Goal: Task Accomplishment & Management: Complete application form

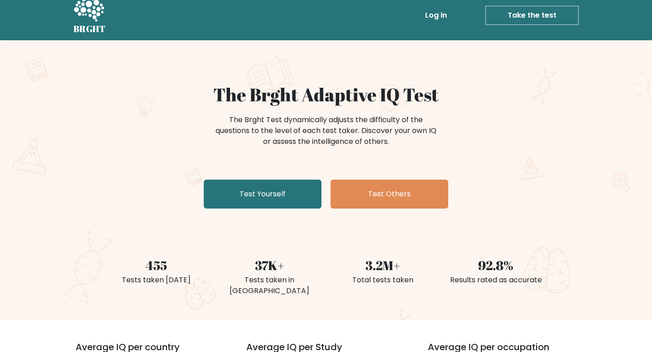
scroll to position [10, 0]
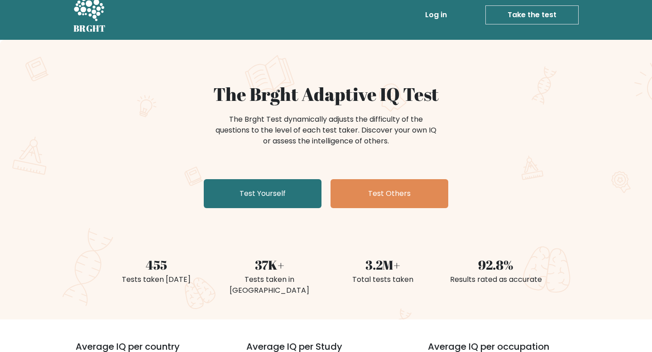
click at [439, 18] on link "Log in" at bounding box center [436, 15] width 29 height 18
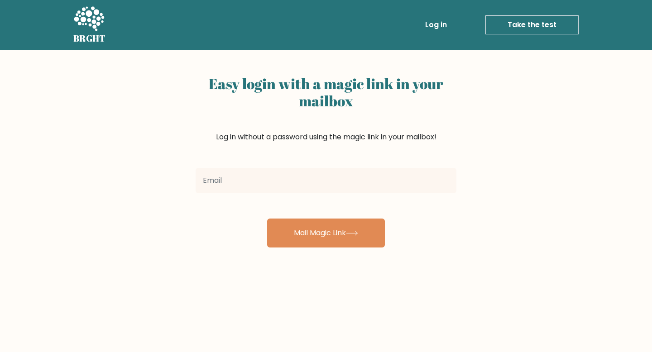
click at [314, 178] on input "email" at bounding box center [326, 180] width 261 height 25
type input "abhaygarg2727@gmail.com"
click at [267, 219] on button "Mail Magic Link" at bounding box center [326, 233] width 118 height 29
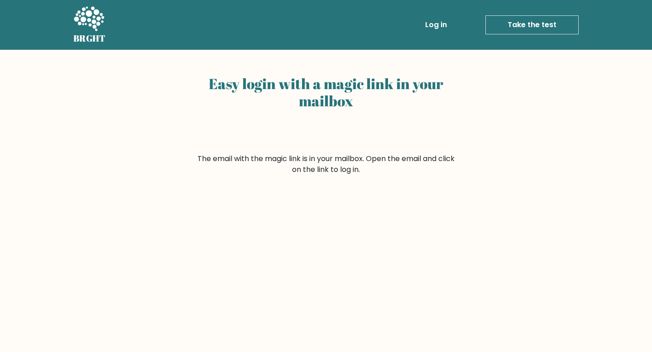
click at [518, 25] on link "Take the test" at bounding box center [531, 24] width 93 height 19
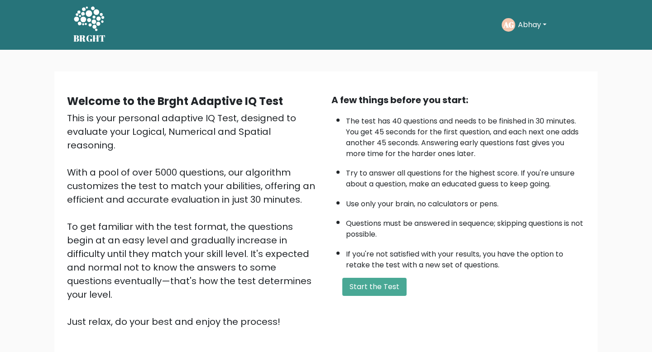
scroll to position [62, 0]
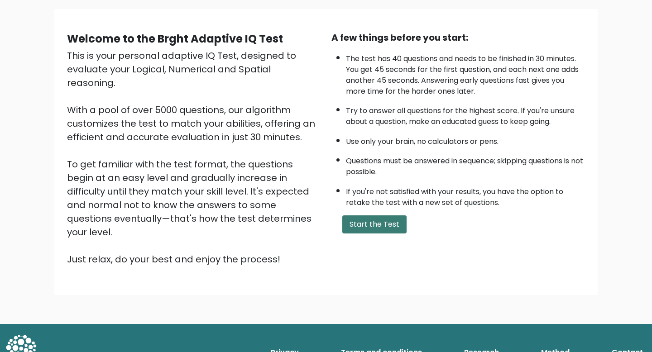
click at [360, 216] on button "Start the Test" at bounding box center [374, 225] width 64 height 18
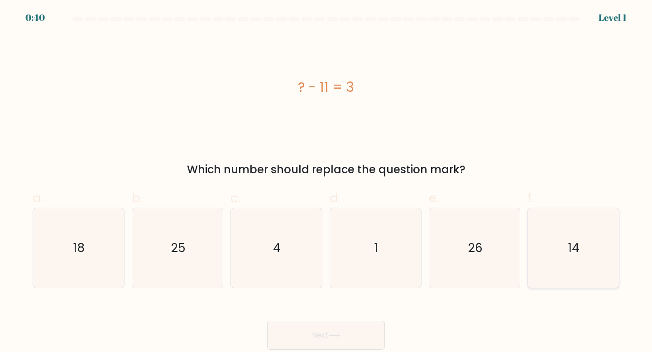
click at [594, 236] on icon "14" at bounding box center [573, 248] width 80 height 80
click at [326, 182] on input "f. 14" at bounding box center [326, 179] width 0 height 6
radio input "true"
click at [363, 336] on button "Next" at bounding box center [326, 335] width 118 height 29
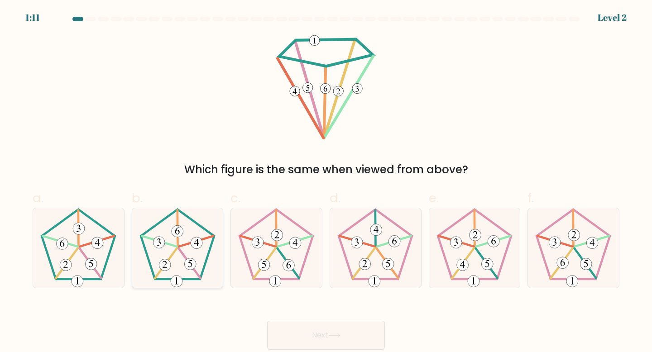
click at [181, 269] on icon at bounding box center [178, 248] width 80 height 80
click at [326, 182] on input "b." at bounding box center [326, 179] width 0 height 6
radio input "true"
click at [328, 330] on button "Next" at bounding box center [326, 335] width 118 height 29
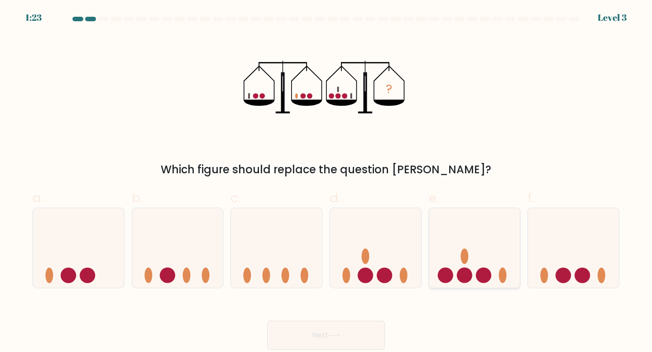
click at [464, 251] on ellipse at bounding box center [465, 256] width 8 height 15
click at [326, 182] on input "e." at bounding box center [326, 179] width 0 height 6
radio input "true"
click at [361, 336] on button "Next" at bounding box center [326, 335] width 118 height 29
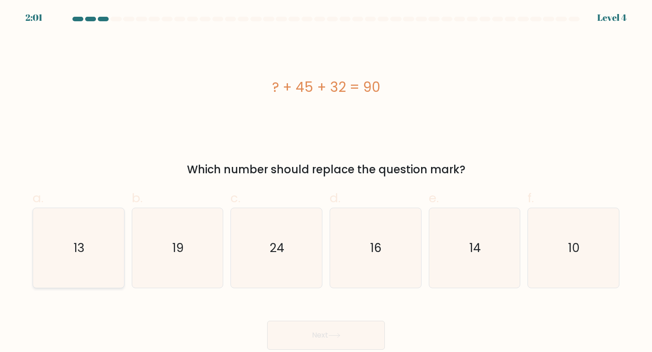
click at [98, 264] on icon "13" at bounding box center [78, 248] width 80 height 80
click at [326, 182] on input "a. 13" at bounding box center [326, 179] width 0 height 6
radio input "true"
click at [277, 333] on button "Next" at bounding box center [326, 335] width 118 height 29
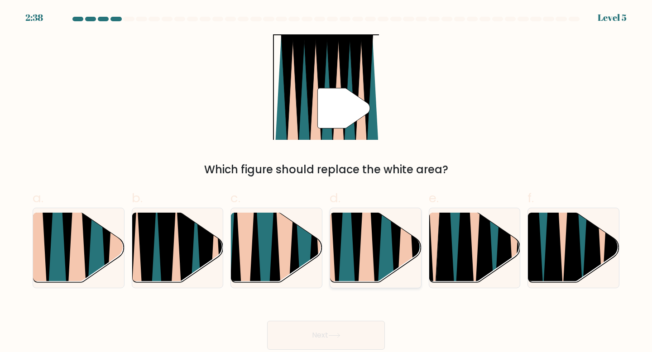
click at [399, 273] on icon at bounding box center [406, 212] width 20 height 182
click at [326, 182] on input "d." at bounding box center [326, 179] width 0 height 6
radio input "true"
click at [348, 327] on button "Next" at bounding box center [326, 335] width 118 height 29
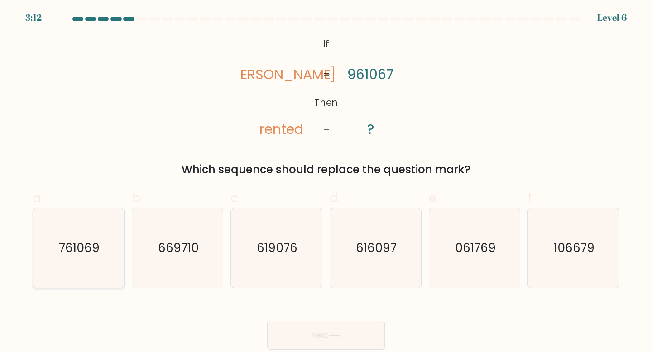
click at [64, 251] on text "761069" at bounding box center [79, 248] width 41 height 17
click at [326, 182] on input "a. 761069" at bounding box center [326, 179] width 0 height 6
radio input "true"
click at [316, 332] on button "Next" at bounding box center [326, 335] width 118 height 29
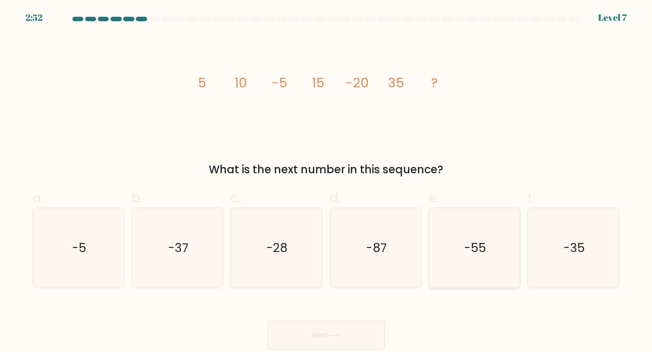
click at [467, 230] on icon "-55" at bounding box center [475, 248] width 80 height 80
click at [326, 182] on input "e. -55" at bounding box center [326, 179] width 0 height 6
radio input "true"
click at [344, 332] on button "Next" at bounding box center [326, 335] width 118 height 29
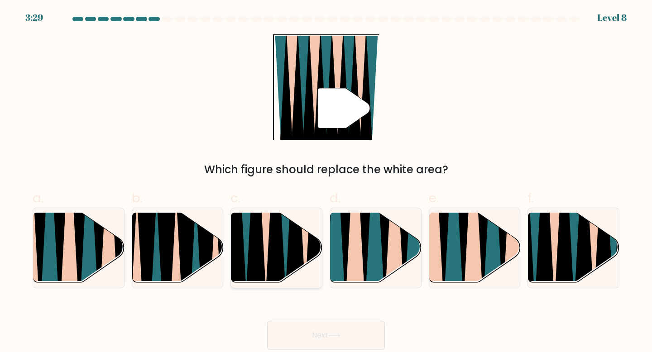
click at [266, 249] on icon at bounding box center [267, 213] width 20 height 182
click at [326, 182] on input "c." at bounding box center [326, 179] width 0 height 6
radio input "true"
click at [322, 332] on button "Next" at bounding box center [326, 335] width 118 height 29
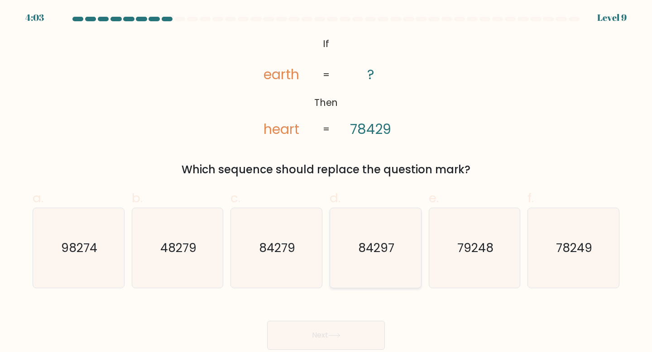
click at [396, 239] on icon "84297" at bounding box center [376, 248] width 80 height 80
click at [326, 182] on input "d. 84297" at bounding box center [326, 179] width 0 height 6
radio input "true"
click at [356, 329] on button "Next" at bounding box center [326, 335] width 118 height 29
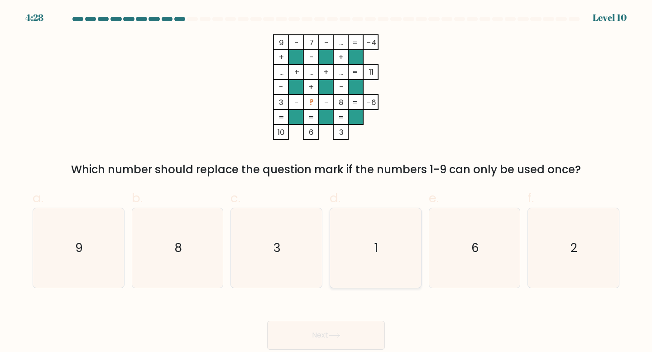
click at [399, 259] on icon "1" at bounding box center [376, 248] width 80 height 80
click at [326, 182] on input "d. 1" at bounding box center [326, 179] width 0 height 6
radio input "true"
click at [353, 330] on button "Next" at bounding box center [326, 335] width 118 height 29
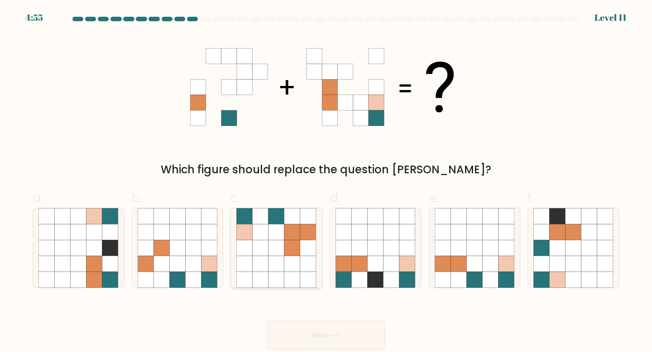
click at [299, 261] on icon at bounding box center [292, 264] width 16 height 16
click at [326, 182] on input "c." at bounding box center [326, 179] width 0 height 6
radio input "true"
click at [315, 331] on button "Next" at bounding box center [326, 335] width 118 height 29
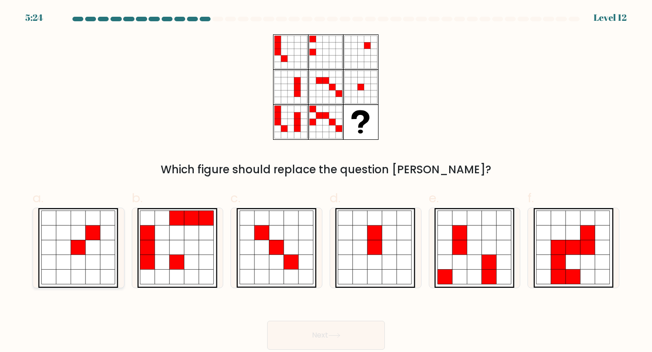
click at [112, 250] on icon at bounding box center [108, 247] width 15 height 15
click at [326, 182] on input "a." at bounding box center [326, 179] width 0 height 6
radio input "true"
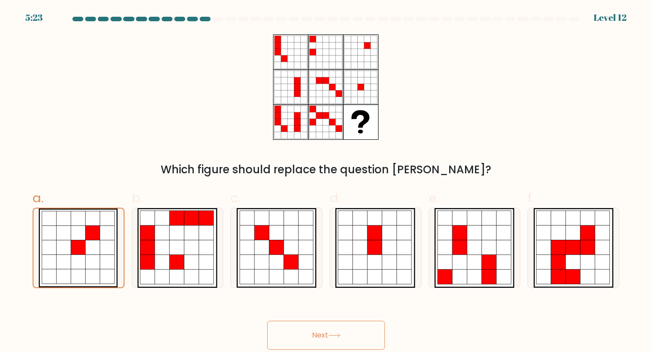
click at [290, 341] on button "Next" at bounding box center [326, 335] width 118 height 29
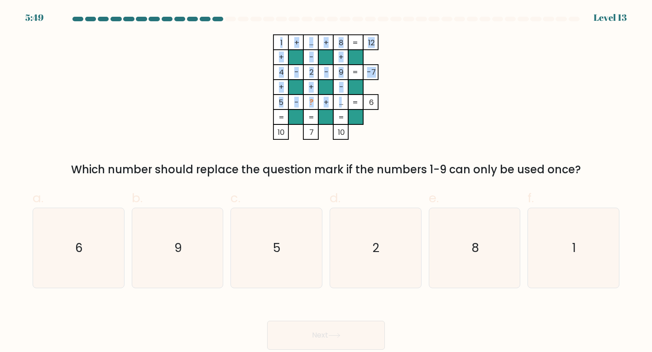
drag, startPoint x: 337, startPoint y: 104, endPoint x: 342, endPoint y: 104, distance: 5.0
click at [342, 104] on icon "1 + ... + 8 12 + - + 4 - 2 - 9 -7 + + - 5 - ? + ... = 6 = = = = 10 7 10 =" at bounding box center [326, 87] width 272 height 106
click at [342, 104] on tspan "..." at bounding box center [342, 102] width 4 height 11
click at [105, 244] on icon "6" at bounding box center [78, 248] width 80 height 80
click at [326, 182] on input "a. 6" at bounding box center [326, 179] width 0 height 6
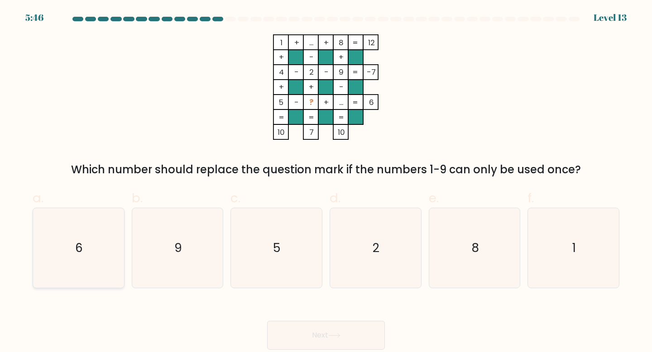
radio input "true"
click at [340, 335] on icon at bounding box center [334, 336] width 11 height 4
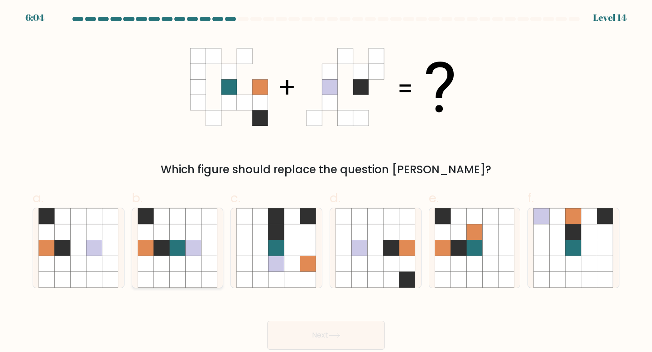
click at [182, 263] on icon at bounding box center [177, 264] width 16 height 16
click at [326, 182] on input "b." at bounding box center [326, 179] width 0 height 6
radio input "true"
click at [310, 329] on button "Next" at bounding box center [326, 335] width 118 height 29
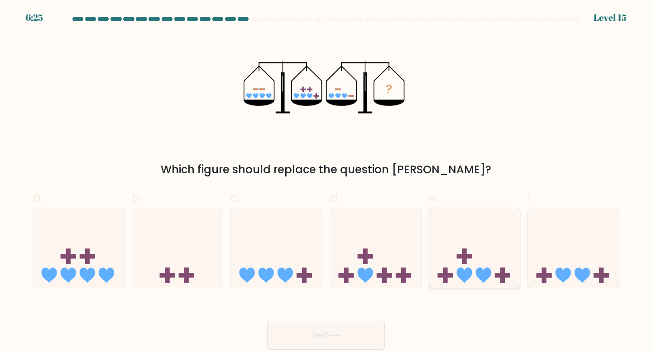
click at [470, 224] on icon at bounding box center [474, 248] width 91 height 75
click at [326, 182] on input "e." at bounding box center [326, 179] width 0 height 6
radio input "true"
click at [334, 333] on button "Next" at bounding box center [326, 335] width 118 height 29
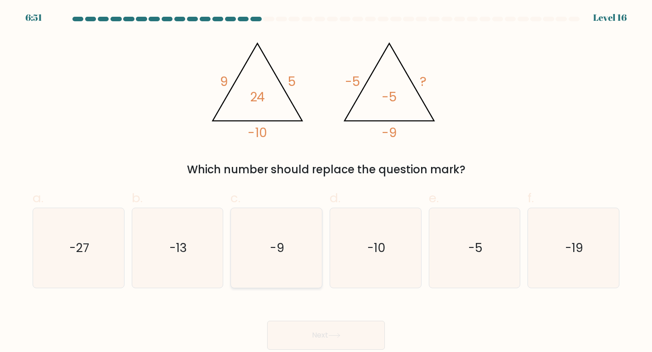
click at [284, 244] on icon "-9" at bounding box center [276, 248] width 80 height 80
click at [326, 182] on input "c. -9" at bounding box center [326, 179] width 0 height 6
radio input "true"
click at [331, 326] on button "Next" at bounding box center [326, 335] width 118 height 29
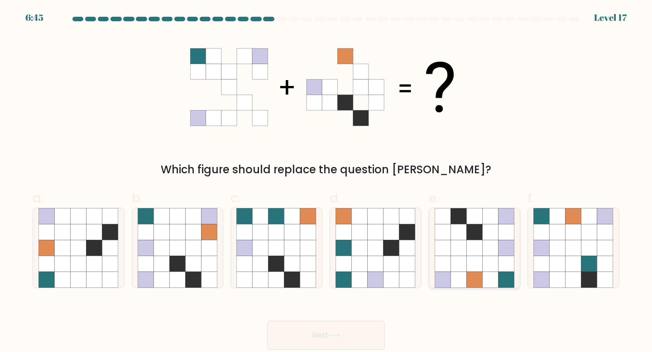
click at [485, 259] on icon at bounding box center [491, 264] width 16 height 16
click at [326, 182] on input "e." at bounding box center [326, 179] width 0 height 6
radio input "true"
click at [352, 341] on button "Next" at bounding box center [326, 335] width 118 height 29
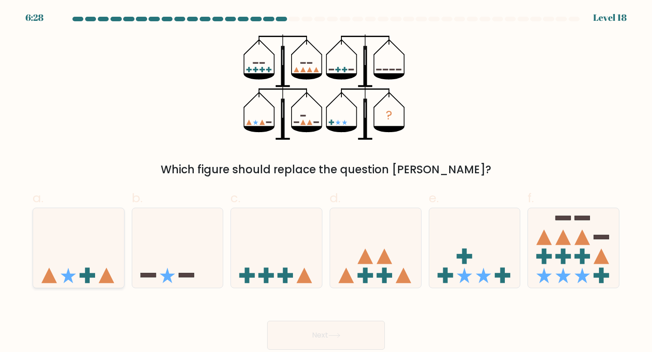
click at [87, 247] on icon at bounding box center [78, 248] width 91 height 75
click at [326, 182] on input "a." at bounding box center [326, 179] width 0 height 6
radio input "true"
click at [315, 334] on button "Next" at bounding box center [326, 335] width 118 height 29
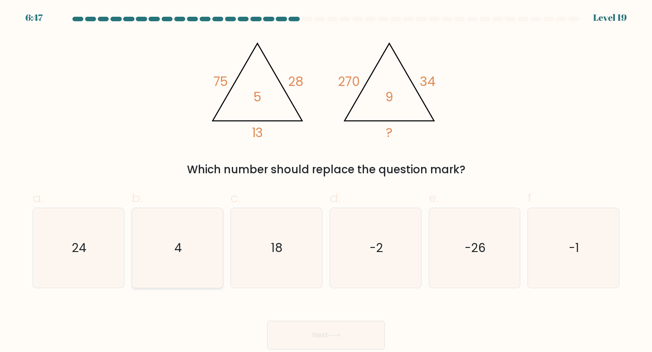
click at [193, 253] on icon "4" at bounding box center [178, 248] width 80 height 80
click at [326, 182] on input "b. 4" at bounding box center [326, 179] width 0 height 6
radio input "true"
click at [326, 331] on button "Next" at bounding box center [326, 335] width 118 height 29
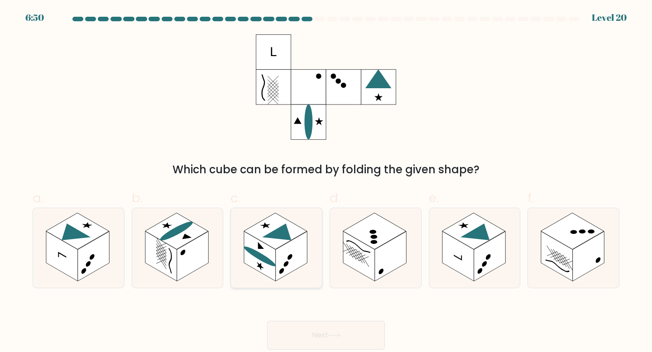
click at [294, 230] on rect at bounding box center [275, 231] width 63 height 37
click at [326, 182] on input "c." at bounding box center [326, 179] width 0 height 6
radio input "true"
click at [94, 259] on rect at bounding box center [94, 256] width 32 height 50
click at [326, 182] on input "a." at bounding box center [326, 179] width 0 height 6
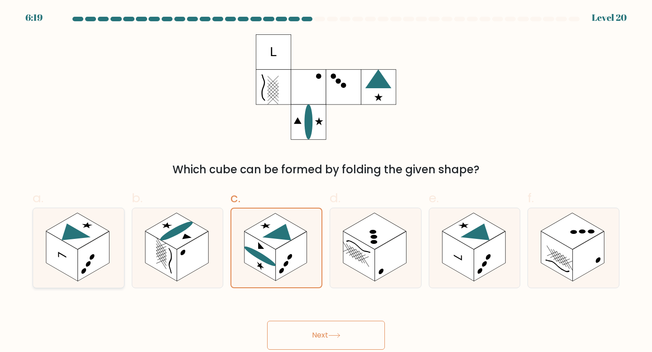
radio input "true"
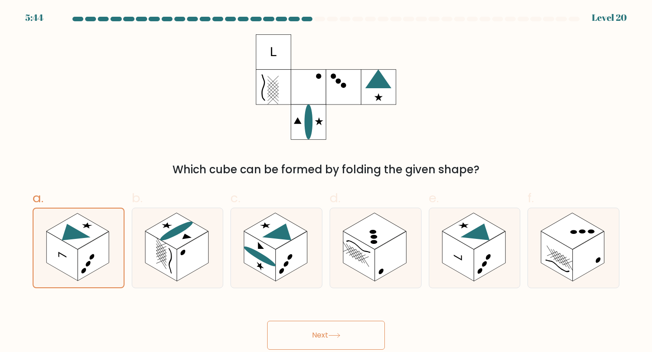
click at [339, 337] on icon at bounding box center [334, 335] width 12 height 5
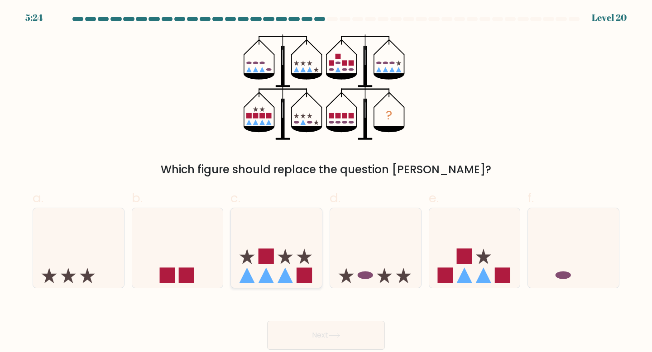
click at [296, 223] on icon at bounding box center [276, 248] width 91 height 75
click at [326, 182] on input "c." at bounding box center [326, 179] width 0 height 6
radio input "true"
click at [350, 332] on button "Next" at bounding box center [326, 335] width 118 height 29
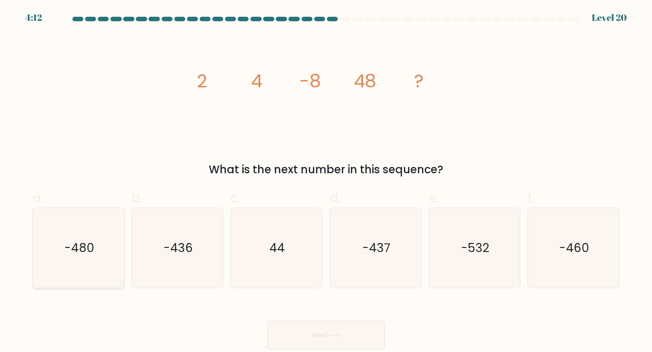
click at [96, 256] on icon "-480" at bounding box center [78, 248] width 80 height 80
click at [326, 182] on input "a. -480" at bounding box center [326, 179] width 0 height 6
radio input "true"
click at [306, 330] on button "Next" at bounding box center [326, 335] width 118 height 29
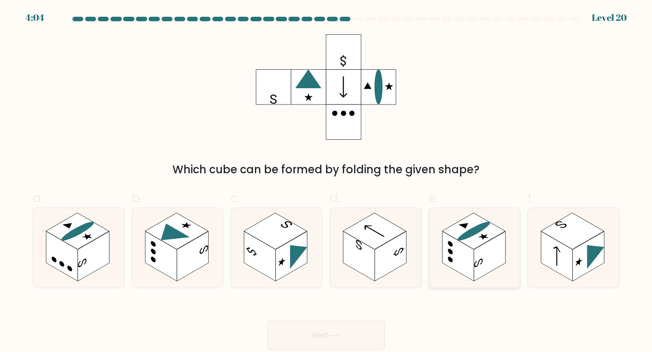
click at [462, 267] on rect at bounding box center [458, 256] width 32 height 50
click at [326, 182] on input "e." at bounding box center [326, 179] width 0 height 6
radio input "true"
click at [346, 332] on button "Next" at bounding box center [326, 335] width 118 height 29
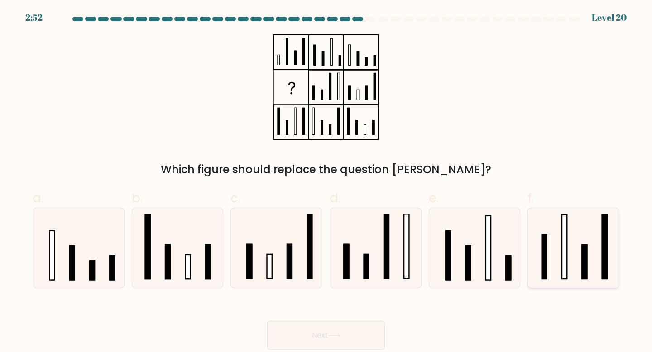
click at [556, 269] on icon at bounding box center [573, 248] width 80 height 80
click at [326, 182] on input "f." at bounding box center [326, 179] width 0 height 6
radio input "true"
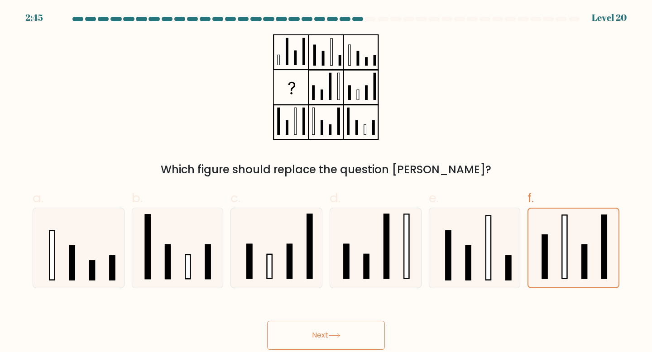
click at [347, 336] on button "Next" at bounding box center [326, 335] width 118 height 29
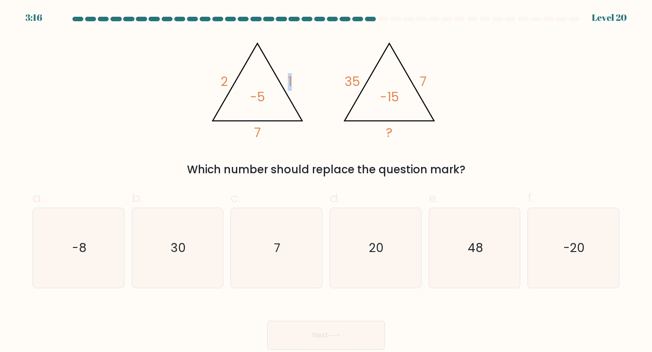
drag, startPoint x: 295, startPoint y: 82, endPoint x: 284, endPoint y: 82, distance: 10.9
click at [284, 82] on icon "@import url('https://fonts.googleapis.com/css?family=Abril+Fatface:400,100,100i…" at bounding box center [326, 87] width 243 height 106
click at [317, 84] on icon "@import url('https://fonts.googleapis.com/css?family=Abril+Fatface:400,100,100i…" at bounding box center [326, 87] width 243 height 106
click at [391, 215] on icon "20" at bounding box center [376, 248] width 80 height 80
click at [326, 182] on input "d. 20" at bounding box center [326, 179] width 0 height 6
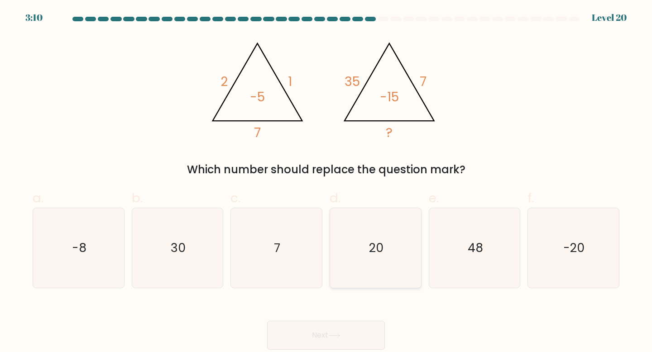
radio input "true"
click at [335, 326] on button "Next" at bounding box center [326, 335] width 118 height 29
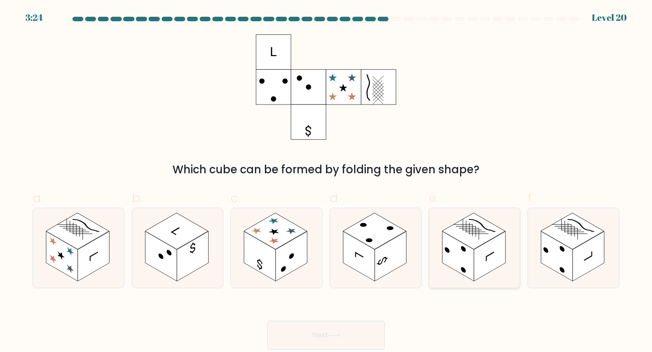
click at [482, 269] on rect at bounding box center [490, 256] width 32 height 50
click at [326, 182] on input "e." at bounding box center [326, 179] width 0 height 6
radio input "true"
click at [348, 334] on button "Next" at bounding box center [326, 335] width 118 height 29
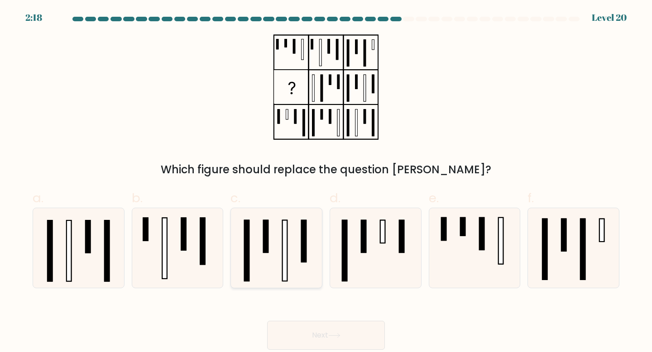
click at [277, 244] on icon at bounding box center [276, 248] width 80 height 80
click at [326, 182] on input "c." at bounding box center [326, 179] width 0 height 6
radio input "true"
click at [388, 253] on icon at bounding box center [376, 248] width 80 height 80
click at [326, 182] on input "d." at bounding box center [326, 179] width 0 height 6
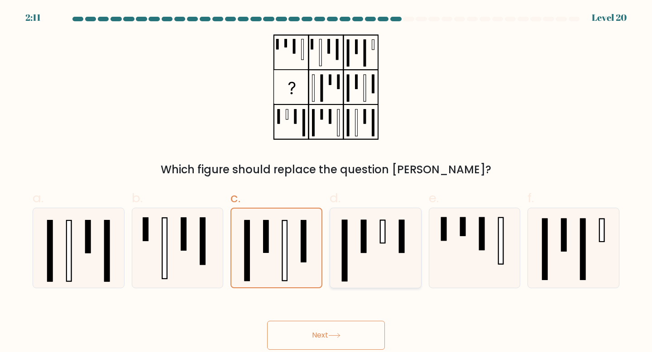
radio input "true"
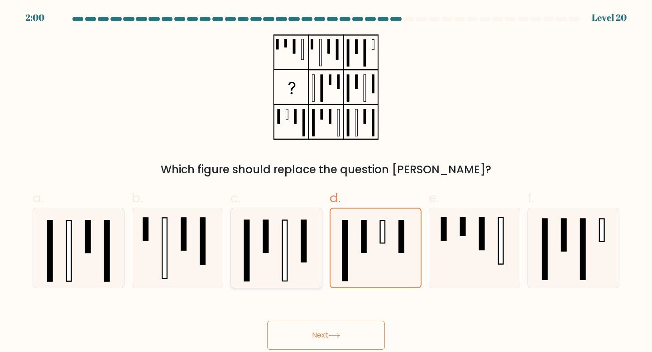
click at [317, 271] on div at bounding box center [276, 248] width 92 height 81
click at [326, 182] on input "c." at bounding box center [326, 179] width 0 height 6
radio input "true"
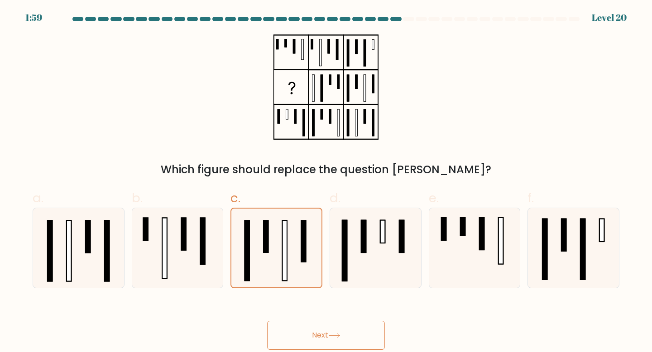
click at [325, 340] on button "Next" at bounding box center [326, 335] width 118 height 29
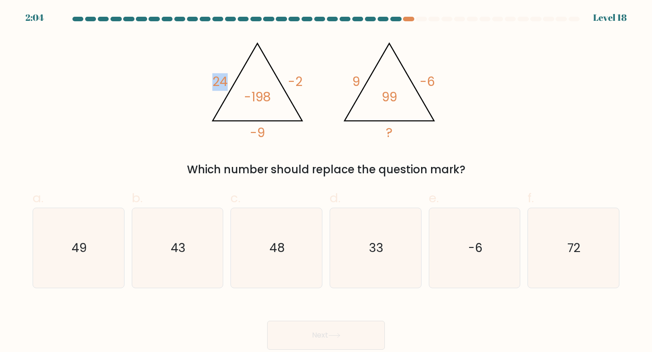
drag, startPoint x: 213, startPoint y: 85, endPoint x: 229, endPoint y: 84, distance: 15.4
click at [229, 84] on icon "@import url('https://fonts.googleapis.com/css?family=Abril+Fatface:400,100,100i…" at bounding box center [326, 87] width 243 height 106
drag, startPoint x: 245, startPoint y: 98, endPoint x: 281, endPoint y: 98, distance: 36.7
click at [281, 98] on icon "@import url('https://fonts.googleapis.com/css?family=Abril+Fatface:400,100,100i…" at bounding box center [326, 87] width 243 height 106
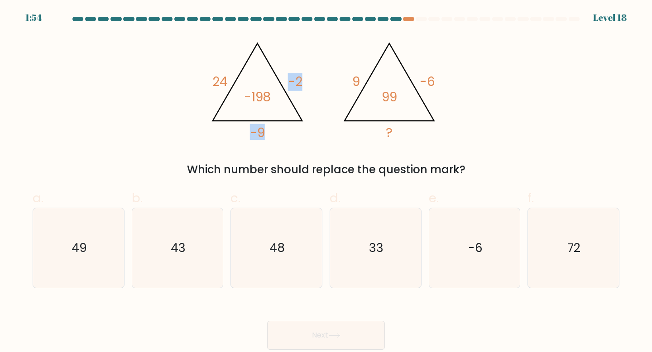
click at [281, 98] on icon "@import url('https://fonts.googleapis.com/css?family=Abril+Fatface:400,100,100i…" at bounding box center [326, 87] width 243 height 106
click at [331, 114] on icon "@import url('https://fonts.googleapis.com/css?family=Abril+Fatface:400,100,100i…" at bounding box center [326, 87] width 243 height 106
click at [354, 247] on icon "33" at bounding box center [376, 248] width 80 height 80
click at [326, 182] on input "d. 33" at bounding box center [326, 179] width 0 height 6
radio input "true"
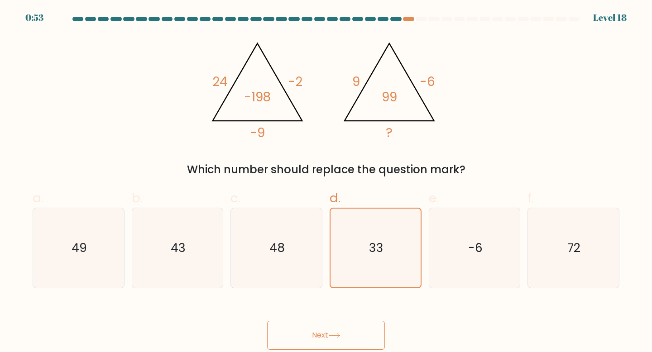
click at [342, 332] on button "Next" at bounding box center [326, 335] width 118 height 29
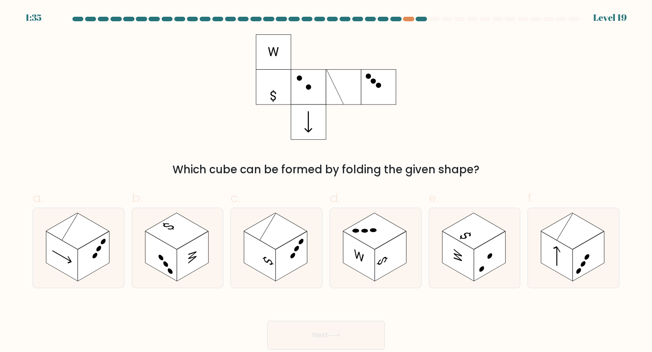
click at [310, 130] on icon at bounding box center [308, 122] width 8 height 21
click at [82, 270] on rect at bounding box center [94, 256] width 32 height 50
click at [326, 182] on input "a." at bounding box center [326, 179] width 0 height 6
radio input "true"
click at [569, 271] on rect at bounding box center [557, 256] width 32 height 50
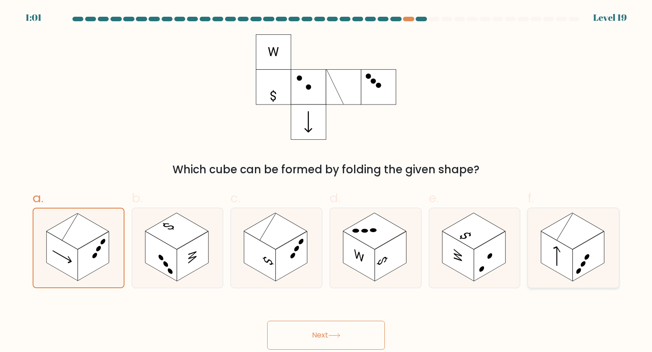
click at [326, 182] on input "f." at bounding box center [326, 179] width 0 height 6
radio input "true"
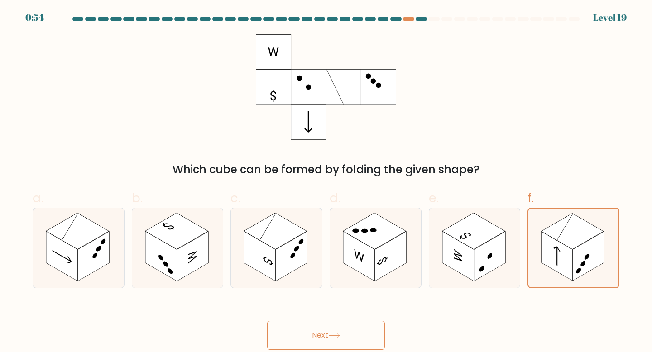
click at [358, 331] on button "Next" at bounding box center [326, 335] width 118 height 29
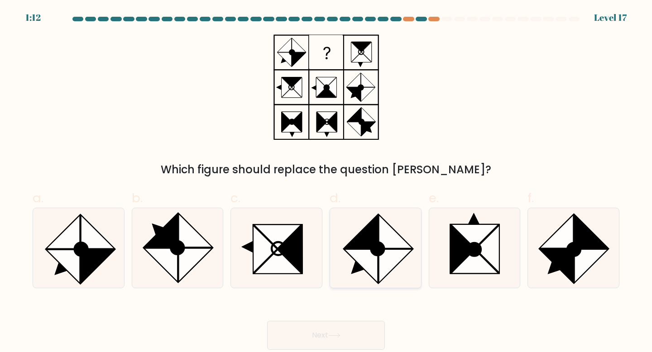
click at [397, 272] on icon at bounding box center [376, 248] width 80 height 80
click at [326, 182] on input "d." at bounding box center [326, 179] width 0 height 6
radio input "true"
click at [353, 337] on button "Next" at bounding box center [326, 335] width 118 height 29
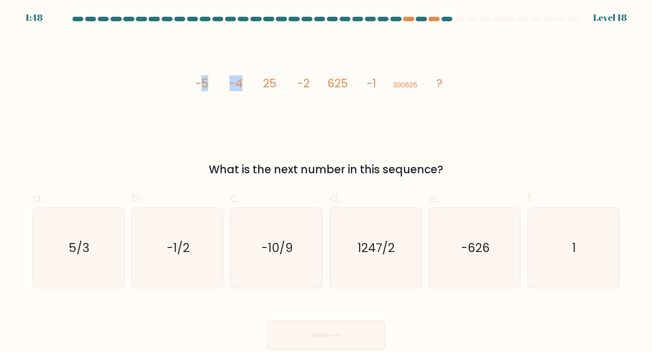
drag, startPoint x: 198, startPoint y: 82, endPoint x: 240, endPoint y: 82, distance: 42.1
click at [240, 82] on g "-5 -4 25 -2 625 -1 390625 ?" at bounding box center [319, 84] width 247 height 16
click at [240, 82] on tspan "-4" at bounding box center [236, 84] width 13 height 16
click at [192, 223] on icon "-1/2" at bounding box center [178, 248] width 80 height 80
click at [326, 182] on input "b. -1/2" at bounding box center [326, 179] width 0 height 6
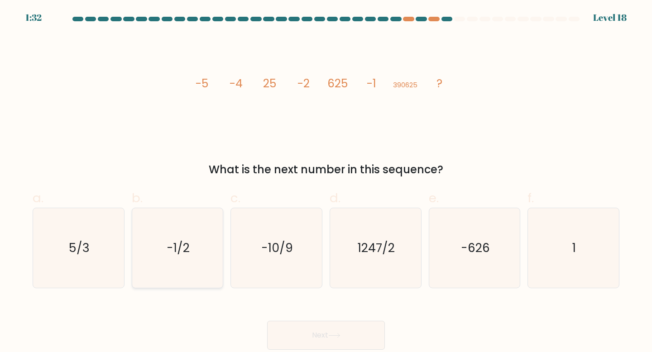
radio input "true"
click at [315, 326] on button "Next" at bounding box center [326, 335] width 118 height 29
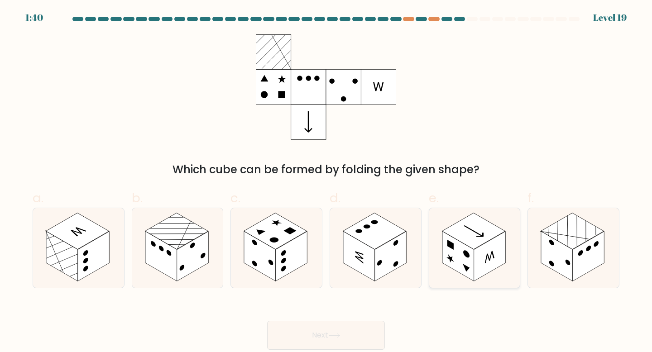
click at [469, 264] on rect at bounding box center [458, 256] width 32 height 50
click at [326, 182] on input "e." at bounding box center [326, 179] width 0 height 6
radio input "true"
click at [350, 329] on button "Next" at bounding box center [326, 335] width 118 height 29
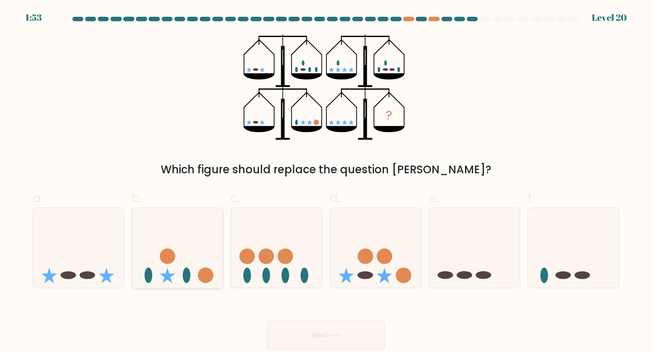
click at [200, 239] on icon at bounding box center [177, 248] width 91 height 75
click at [326, 182] on input "b." at bounding box center [326, 179] width 0 height 6
radio input "true"
click at [315, 339] on button "Next" at bounding box center [326, 335] width 118 height 29
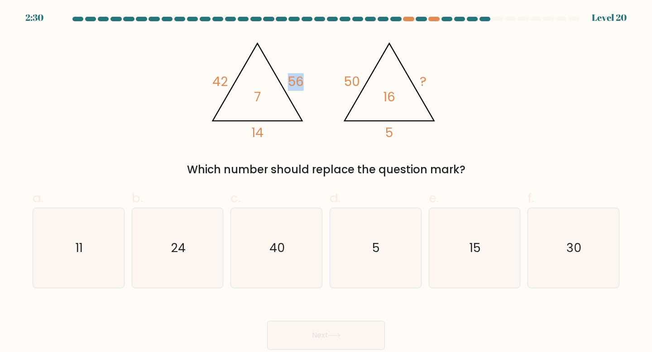
drag, startPoint x: 307, startPoint y: 82, endPoint x: 284, endPoint y: 82, distance: 22.6
click at [284, 82] on icon "@import url('https://fonts.googleapis.com/css?family=Abril+Fatface:400,100,100i…" at bounding box center [326, 87] width 243 height 106
click at [288, 82] on tspan "56" at bounding box center [296, 82] width 16 height 18
drag, startPoint x: 217, startPoint y: 83, endPoint x: 232, endPoint y: 83, distance: 14.9
click at [232, 83] on icon "@import url('https://fonts.googleapis.com/css?family=Abril+Fatface:400,100,100i…" at bounding box center [326, 87] width 243 height 106
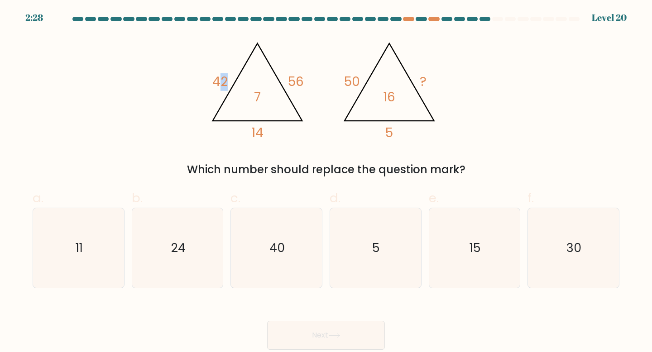
click at [232, 83] on icon "@import url('https://fonts.googleapis.com/css?family=Abril+Fatface:400,100,100i…" at bounding box center [326, 87] width 243 height 106
drag, startPoint x: 305, startPoint y: 82, endPoint x: 284, endPoint y: 85, distance: 21.5
click at [284, 85] on icon "@import url('https://fonts.googleapis.com/css?family=Abril+Fatface:400,100,100i…" at bounding box center [326, 87] width 243 height 106
click at [305, 83] on icon "@import url('https://fonts.googleapis.com/css?family=Abril+Fatface:400,100,100i…" at bounding box center [326, 87] width 243 height 106
click at [528, 241] on div "30" at bounding box center [574, 248] width 92 height 81
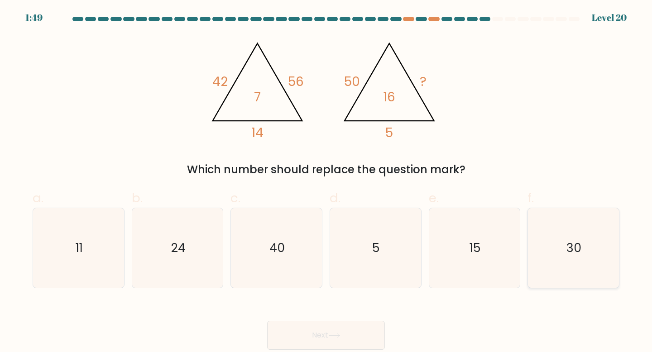
click at [326, 182] on input "f. 30" at bounding box center [326, 179] width 0 height 6
radio input "true"
click at [354, 343] on button "Next" at bounding box center [326, 335] width 118 height 29
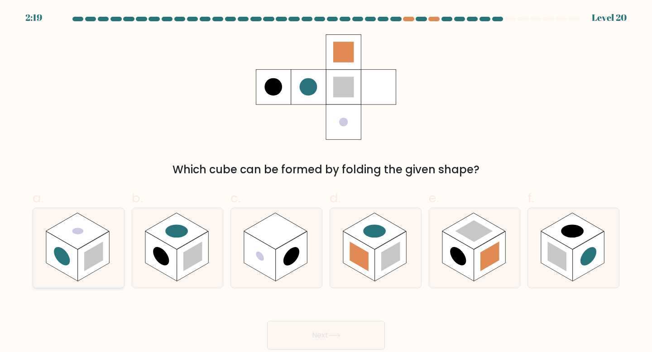
click at [91, 259] on rect at bounding box center [93, 257] width 19 height 30
click at [326, 182] on input "a." at bounding box center [326, 179] width 0 height 6
radio input "true"
click at [314, 331] on button "Next" at bounding box center [326, 335] width 118 height 29
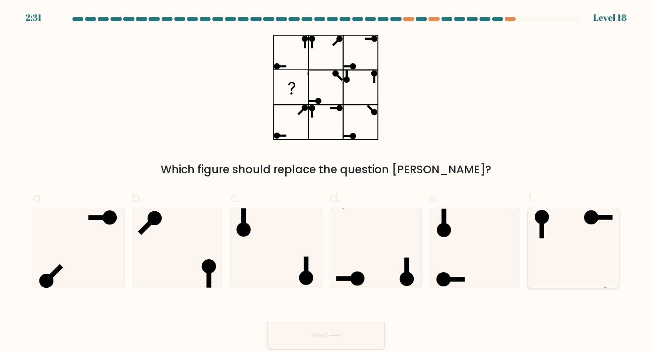
click at [588, 236] on icon at bounding box center [573, 248] width 80 height 80
click at [326, 182] on input "f." at bounding box center [326, 179] width 0 height 6
radio input "true"
click at [362, 340] on button "Next" at bounding box center [326, 335] width 118 height 29
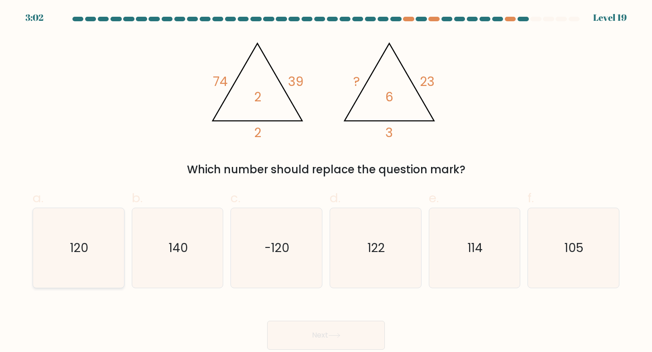
click at [83, 243] on text "120" at bounding box center [79, 248] width 18 height 17
click at [326, 182] on input "a. 120" at bounding box center [326, 179] width 0 height 6
radio input "true"
click at [299, 336] on button "Next" at bounding box center [326, 335] width 118 height 29
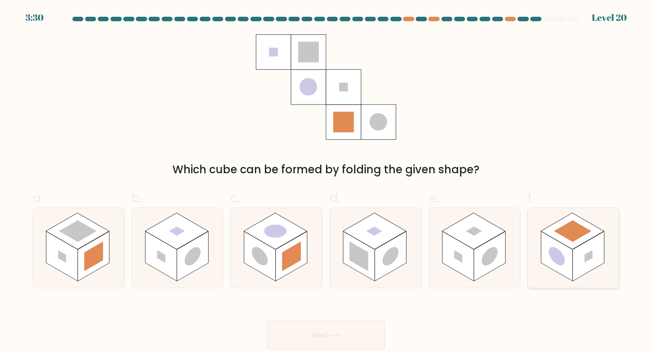
click at [577, 259] on rect at bounding box center [589, 256] width 32 height 50
click at [326, 182] on input "f." at bounding box center [326, 179] width 0 height 6
radio input "true"
click at [374, 328] on button "Next" at bounding box center [326, 335] width 118 height 29
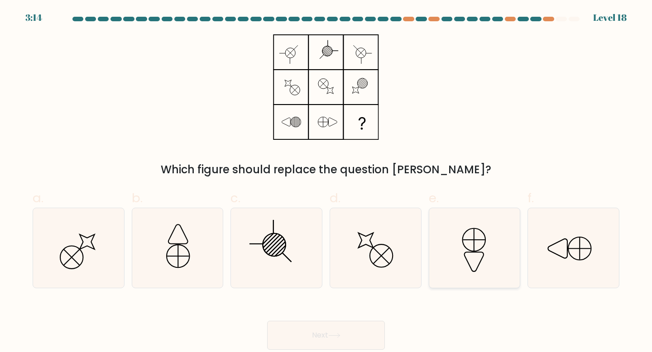
click at [476, 256] on icon at bounding box center [475, 248] width 80 height 80
click at [326, 182] on input "e." at bounding box center [326, 179] width 0 height 6
radio input "true"
click at [341, 332] on button "Next" at bounding box center [326, 335] width 118 height 29
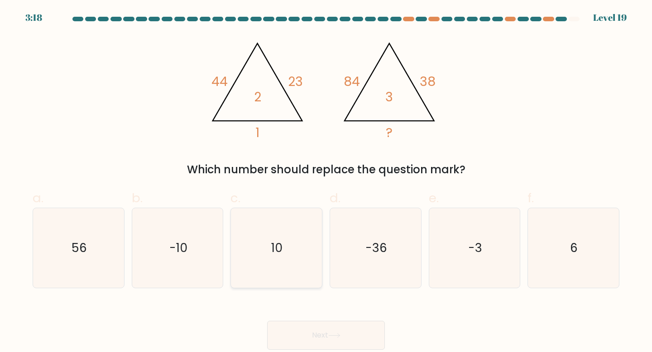
click at [296, 242] on icon "10" at bounding box center [276, 248] width 80 height 80
click at [326, 182] on input "c. 10" at bounding box center [326, 179] width 0 height 6
radio input "true"
click at [313, 326] on button "Next" at bounding box center [326, 335] width 118 height 29
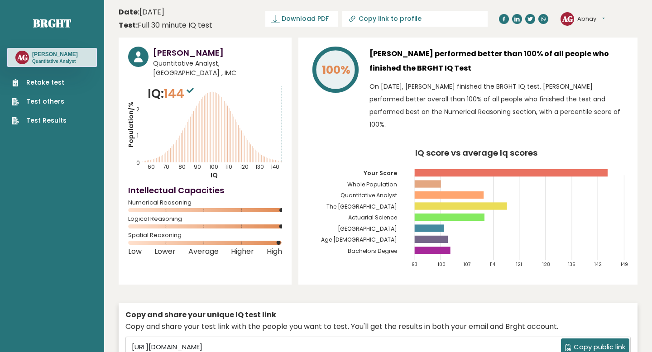
click at [227, 114] on icon "Population/% IQ 0 1 2 60 70 80 90 100 110 120 130 140" at bounding box center [205, 132] width 154 height 95
click at [53, 120] on link "Test Results" at bounding box center [39, 121] width 55 height 10
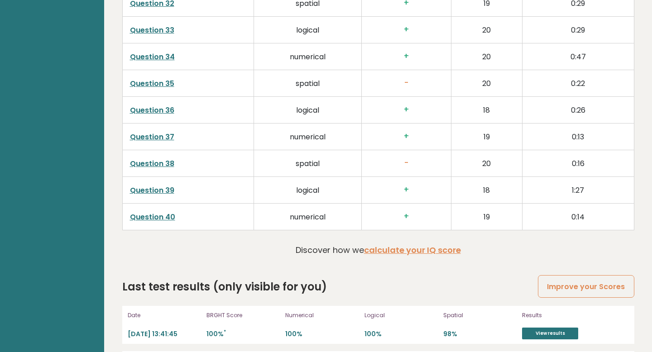
scroll to position [2381, 0]
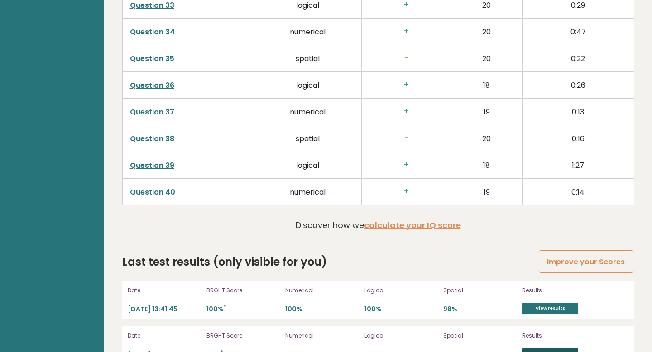
click at [533, 348] on link "View results" at bounding box center [550, 354] width 56 height 12
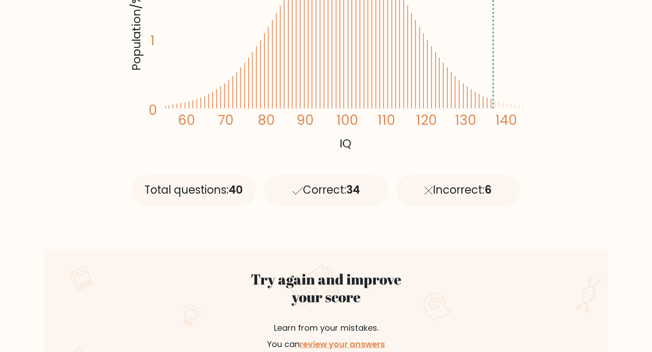
scroll to position [423, 0]
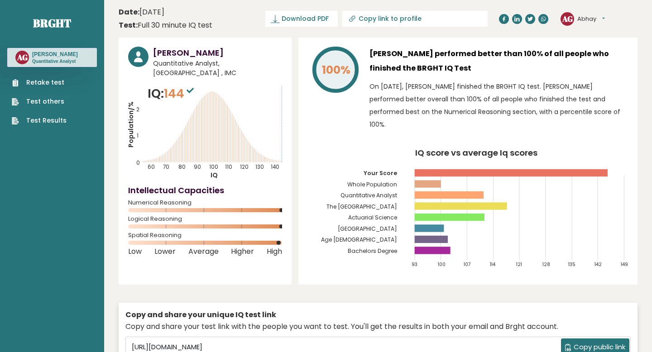
click at [512, 169] on rect at bounding box center [511, 172] width 193 height 7
click at [442, 247] on rect at bounding box center [433, 250] width 36 height 7
click at [434, 202] on rect at bounding box center [461, 205] width 92 height 7
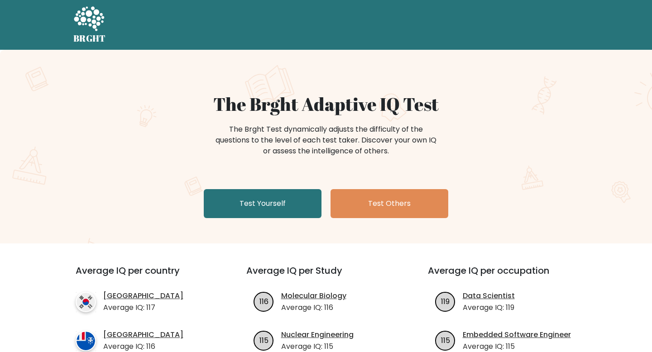
click at [258, 93] on h1 "The Brght Adaptive IQ Test" at bounding box center [326, 104] width 442 height 22
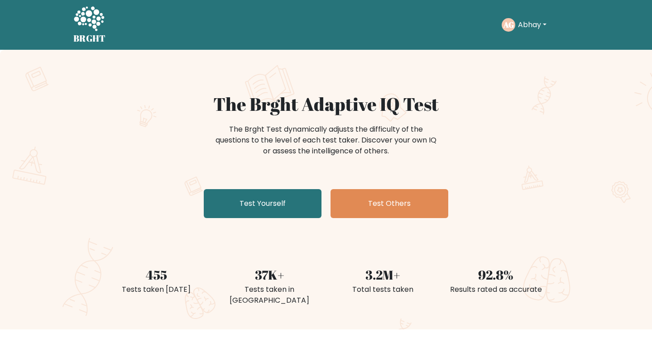
click at [543, 28] on button "Abhay" at bounding box center [532, 25] width 34 height 12
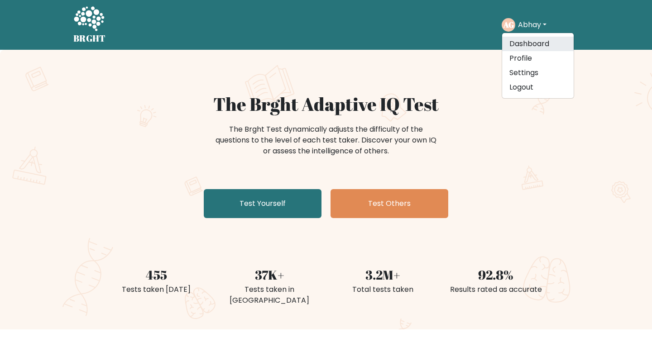
click at [538, 40] on link "Dashboard" at bounding box center [538, 44] width 72 height 14
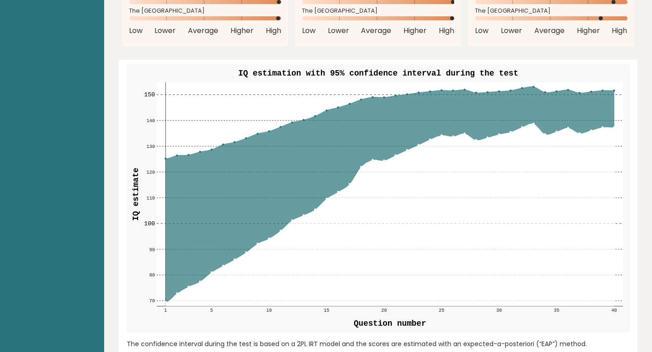
scroll to position [1087, 0]
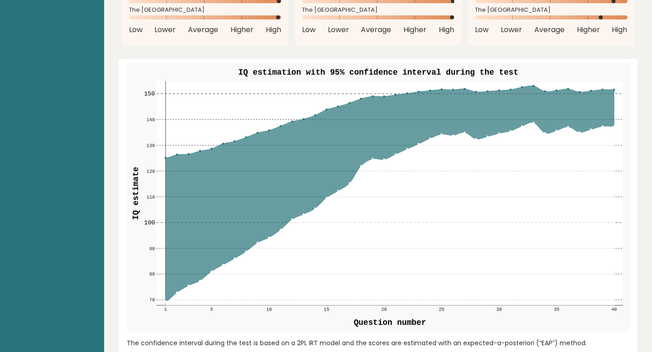
click at [617, 90] on rect at bounding box center [389, 194] width 466 height 224
click at [613, 123] on icon at bounding box center [389, 214] width 448 height 183
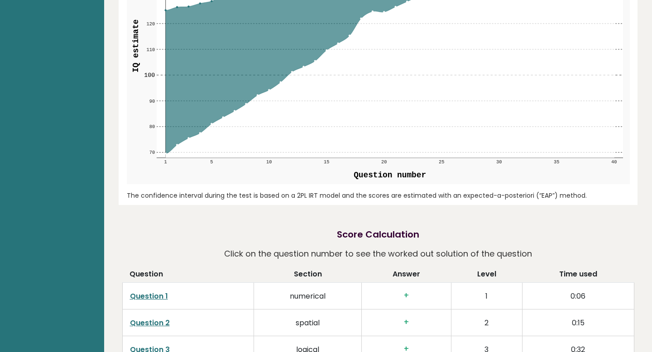
scroll to position [1235, 0]
click at [437, 191] on div "[PERSON_NAME] Quantitative Analyst, [GEOGRAPHIC_DATA] , IMC IQ: 144 Population/…" at bounding box center [378, 156] width 519 height 2708
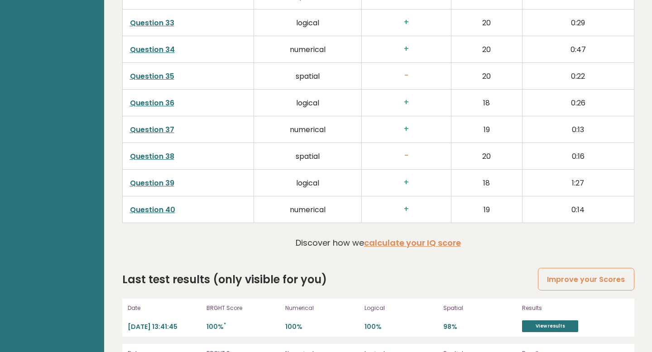
scroll to position [2381, 0]
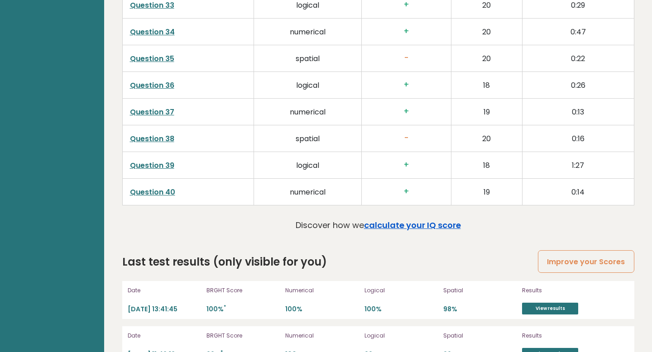
click at [386, 220] on link "calculate your IQ score" at bounding box center [412, 225] width 97 height 11
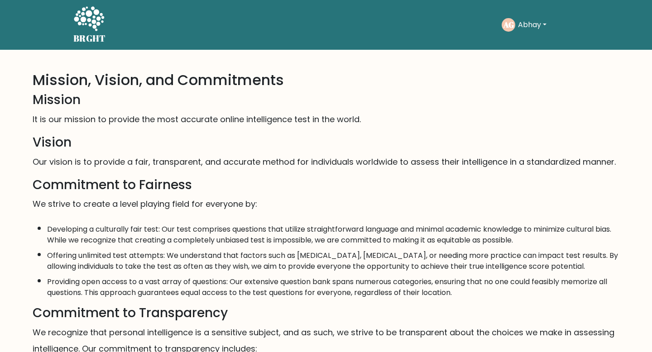
click at [520, 19] on button "Abhay" at bounding box center [532, 25] width 34 height 12
click at [518, 39] on link "Dashboard" at bounding box center [538, 44] width 72 height 14
click at [517, 29] on button "Abhay" at bounding box center [532, 25] width 34 height 12
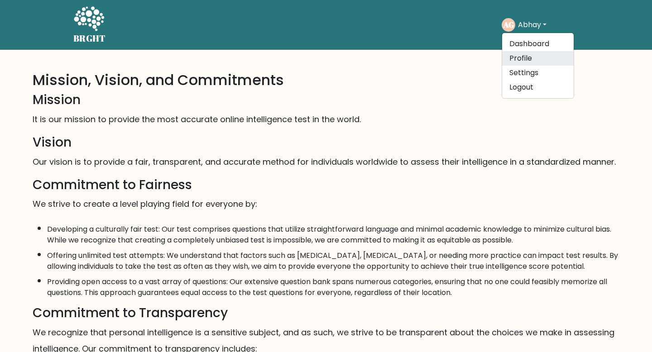
click at [518, 58] on link "Profile" at bounding box center [538, 58] width 72 height 14
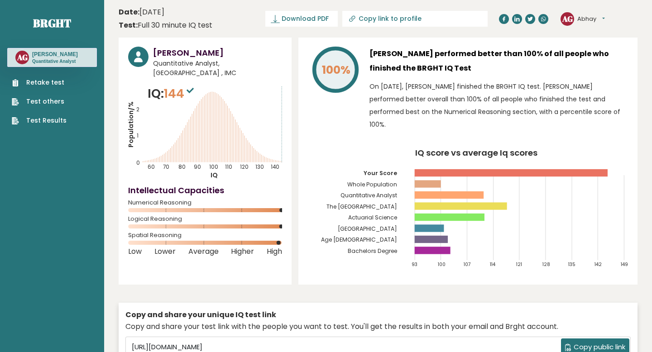
click at [160, 19] on div "Date: September 11, 2025 Test: Full 30 minute IQ test" at bounding box center [166, 19] width 94 height 24
click at [41, 104] on link "Test others" at bounding box center [39, 102] width 55 height 10
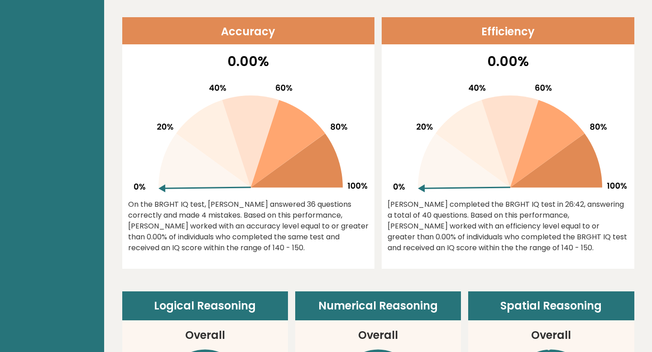
scroll to position [401, 0]
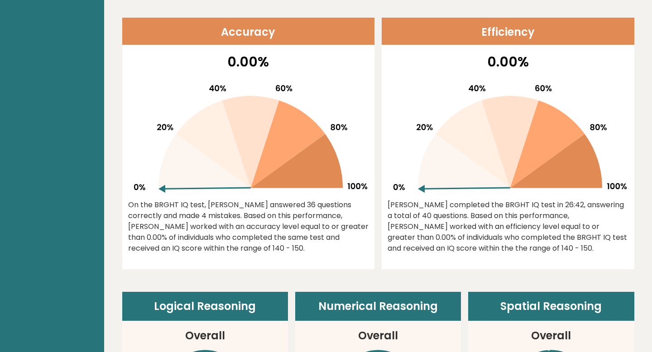
click at [261, 203] on div "On the BRGHT IQ test, [PERSON_NAME] answered 36 questions correctly and made 4 …" at bounding box center [248, 227] width 241 height 54
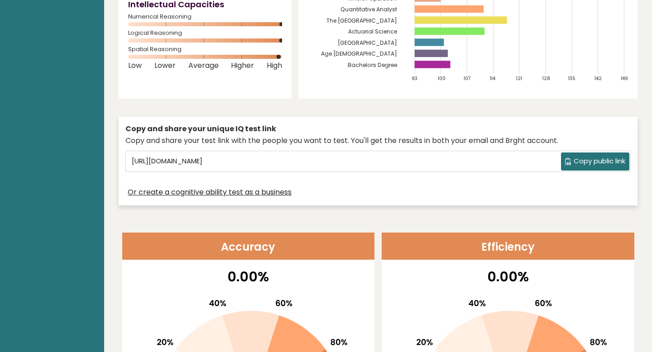
scroll to position [171, 0]
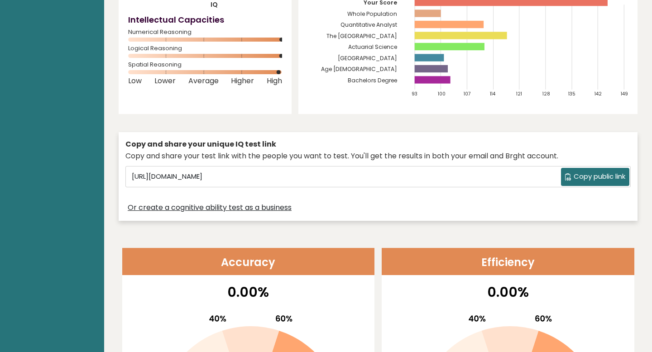
click at [576, 172] on span "Copy public link" at bounding box center [600, 177] width 52 height 10
